Goal: Information Seeking & Learning: Learn about a topic

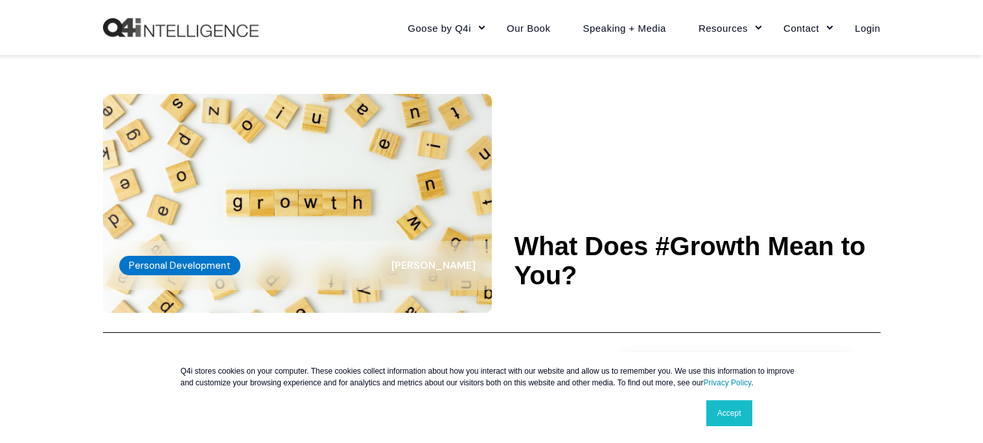
scroll to position [262, 0]
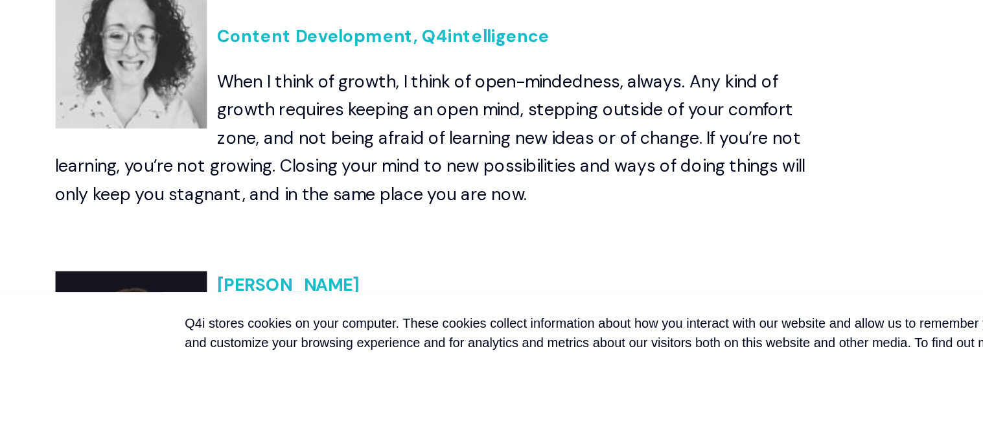
scroll to position [1363, 0]
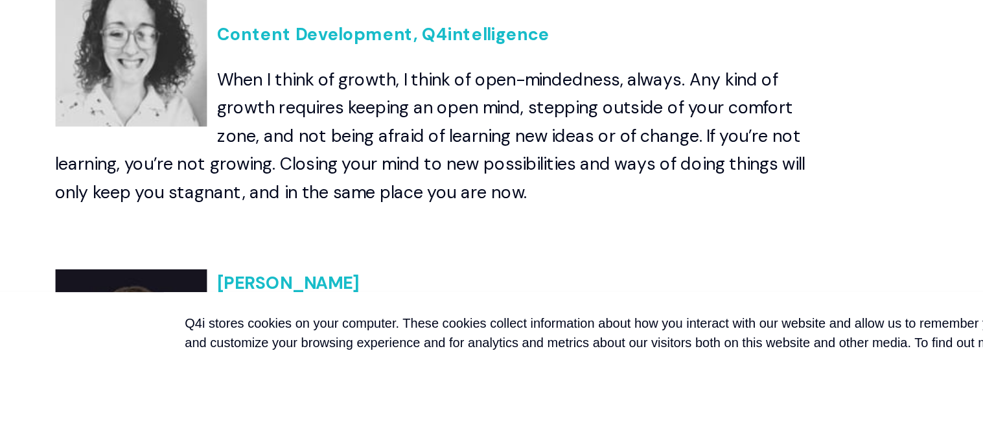
click at [333, 243] on p "When I think of growth, I think of open-mindedness, always. Any kind of growth …" at bounding box center [336, 259] width 466 height 84
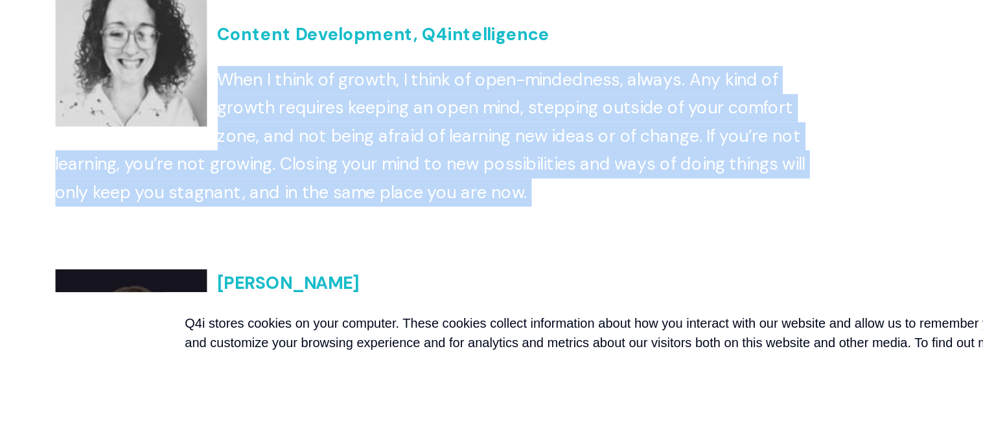
click at [333, 243] on p "When I think of growth, I think of open-mindedness, always. Any kind of growth …" at bounding box center [336, 259] width 466 height 84
click at [404, 240] on p "When I think of growth, I think of open-mindedness, always. Any kind of growth …" at bounding box center [336, 259] width 466 height 84
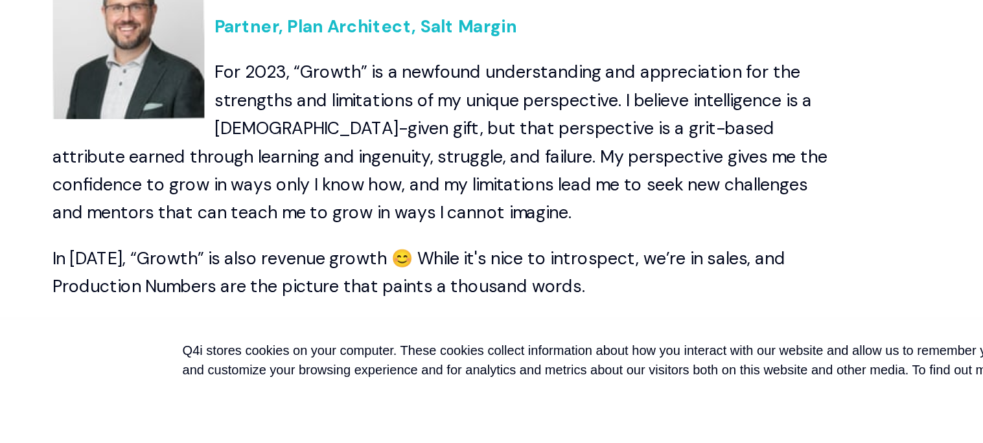
scroll to position [1865, 0]
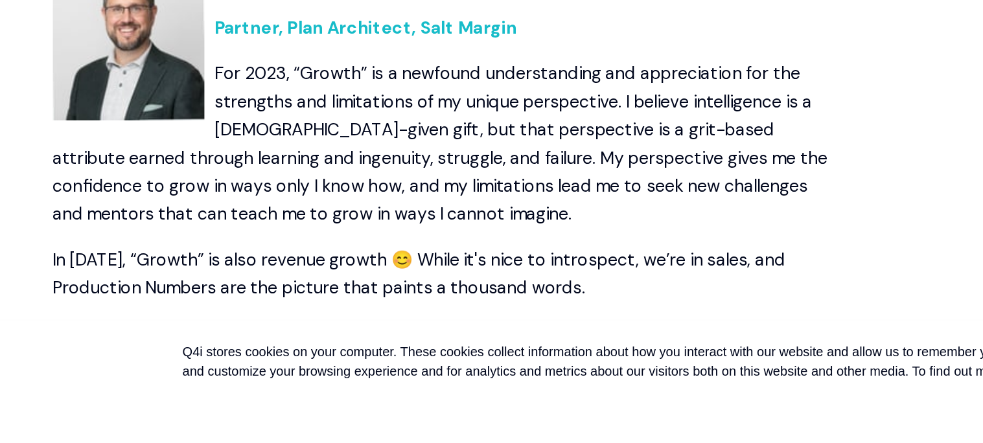
click at [424, 331] on p "In [DATE], “Growth” is also revenue growth 😊 While it's nice to introspect, we’…" at bounding box center [336, 325] width 466 height 34
click at [422, 334] on p "In [DATE], “Growth” is also revenue growth 😊 While it's nice to introspect, we’…" at bounding box center [336, 325] width 466 height 34
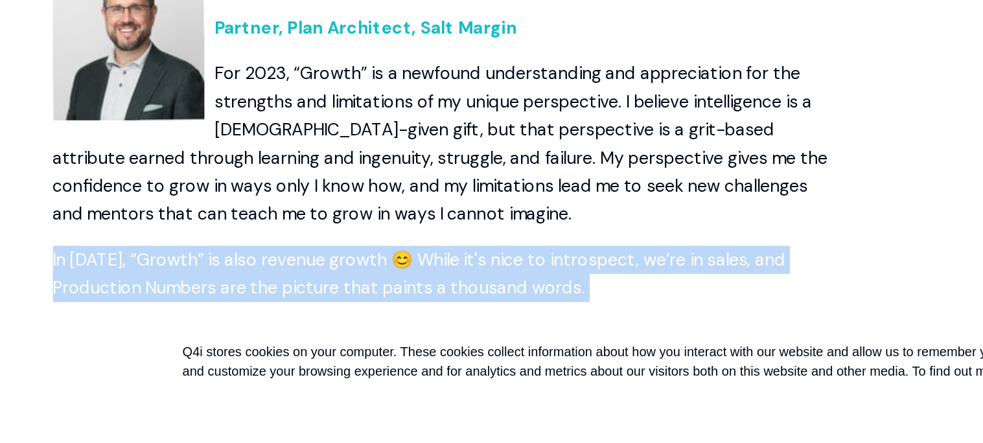
click at [422, 334] on p "In [DATE], “Growth” is also revenue growth 😊 While it's nice to introspect, we’…" at bounding box center [336, 325] width 466 height 34
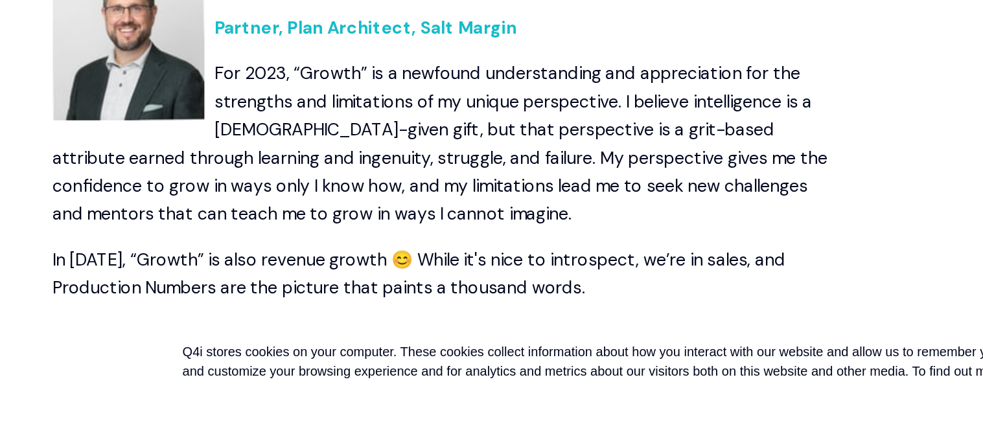
click at [422, 334] on p "In [DATE], “Growth” is also revenue growth 😊 While it's nice to introspect, we’…" at bounding box center [336, 325] width 466 height 34
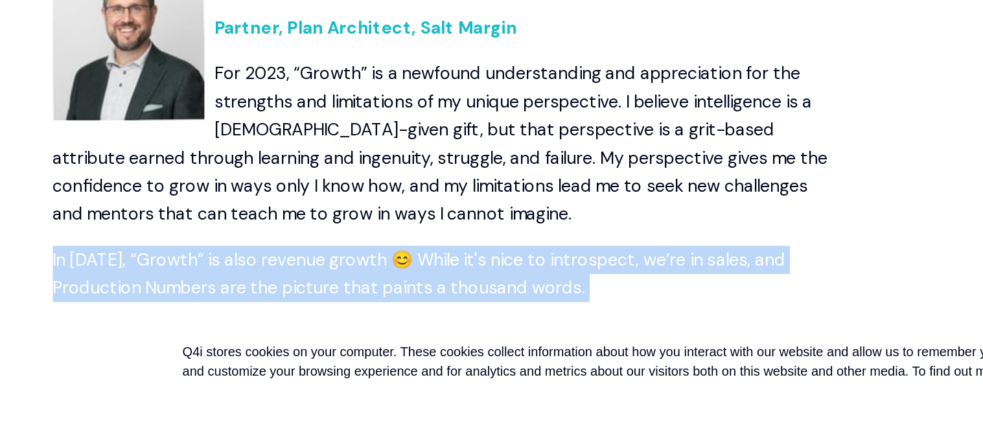
click at [422, 334] on p "In [DATE], “Growth” is also revenue growth 😊 While it's nice to introspect, we’…" at bounding box center [336, 325] width 466 height 34
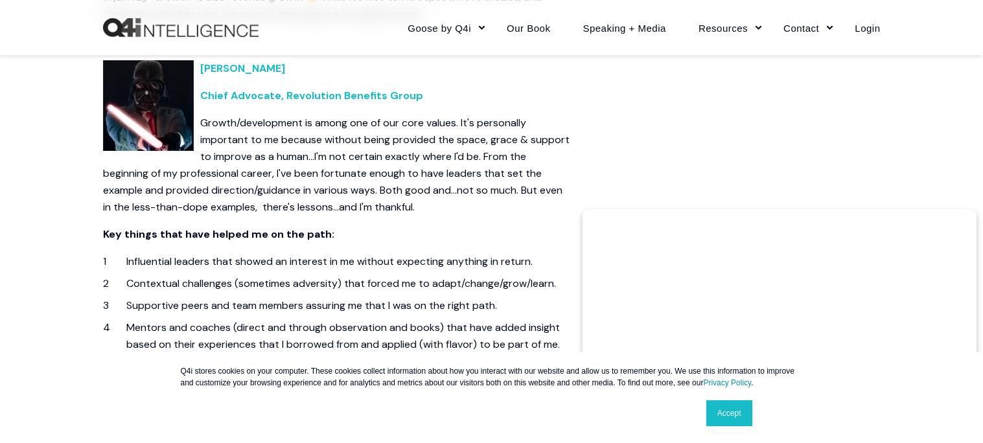
scroll to position [2183, 0]
click at [711, 408] on link "Accept" at bounding box center [729, 413] width 46 height 26
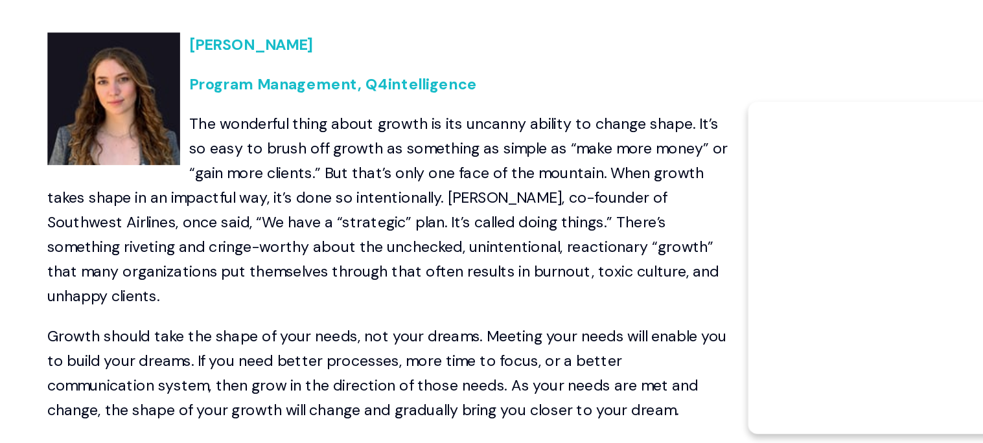
scroll to position [1541, 0]
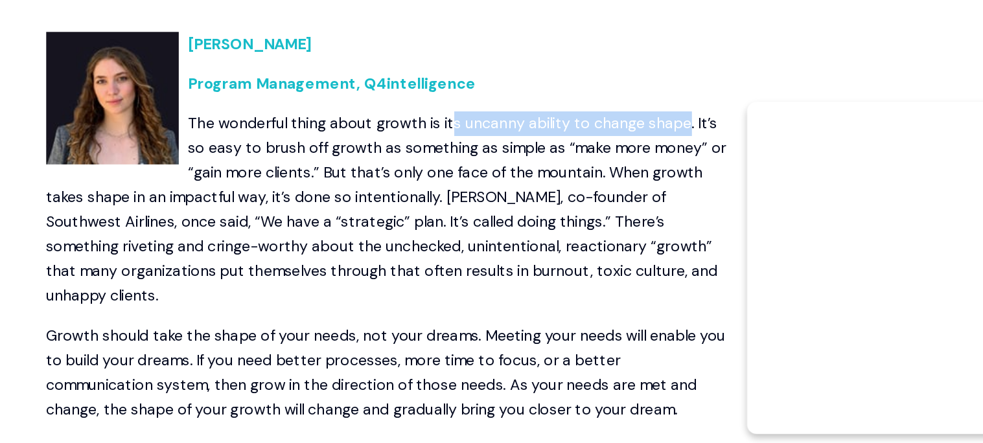
drag, startPoint x: 545, startPoint y: 223, endPoint x: 384, endPoint y: 220, distance: 161.3
click at [384, 220] on p "The wonderful thing about growth is its uncanny ability to change shape. It’s s…" at bounding box center [336, 283] width 466 height 135
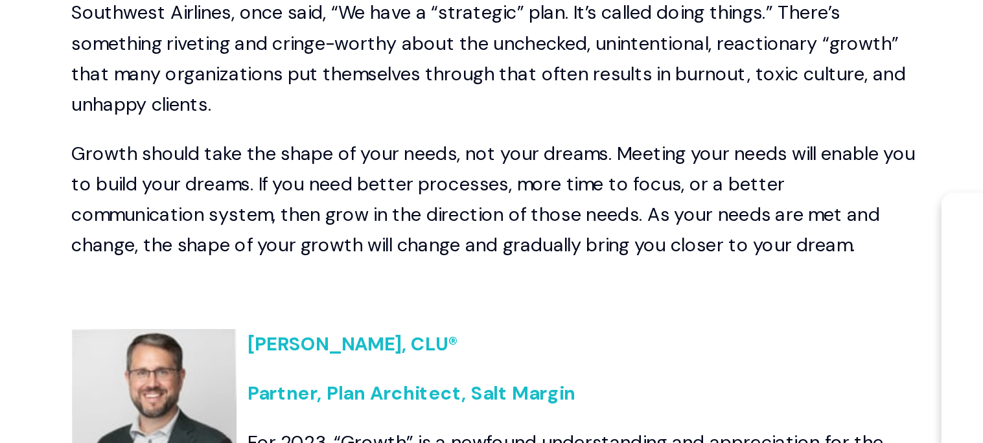
scroll to position [1722, 0]
